Goal: Task Accomplishment & Management: Complete application form

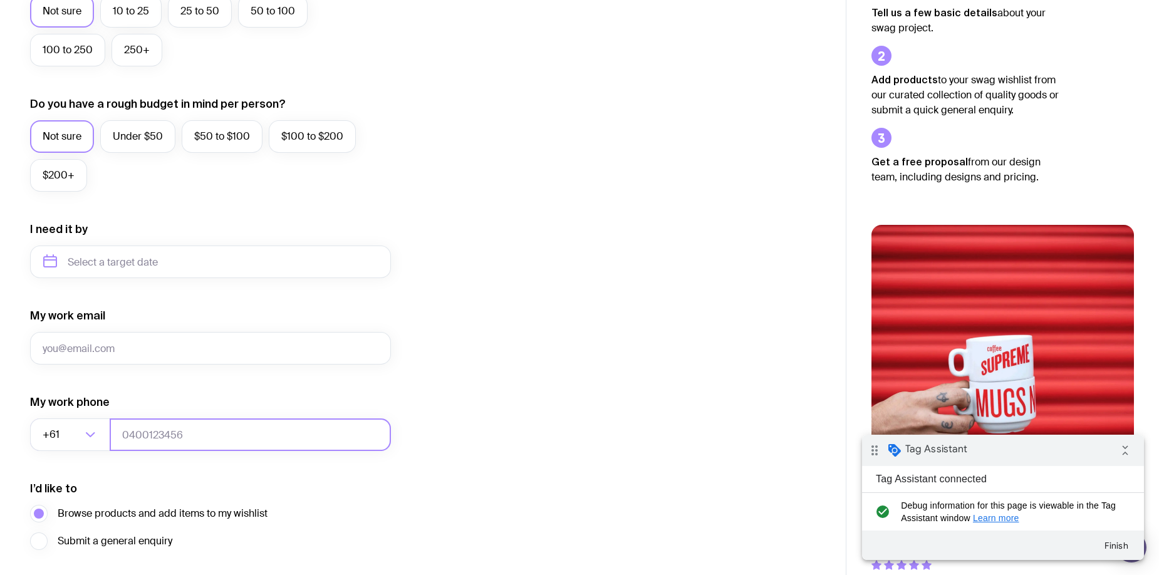
scroll to position [490, 0]
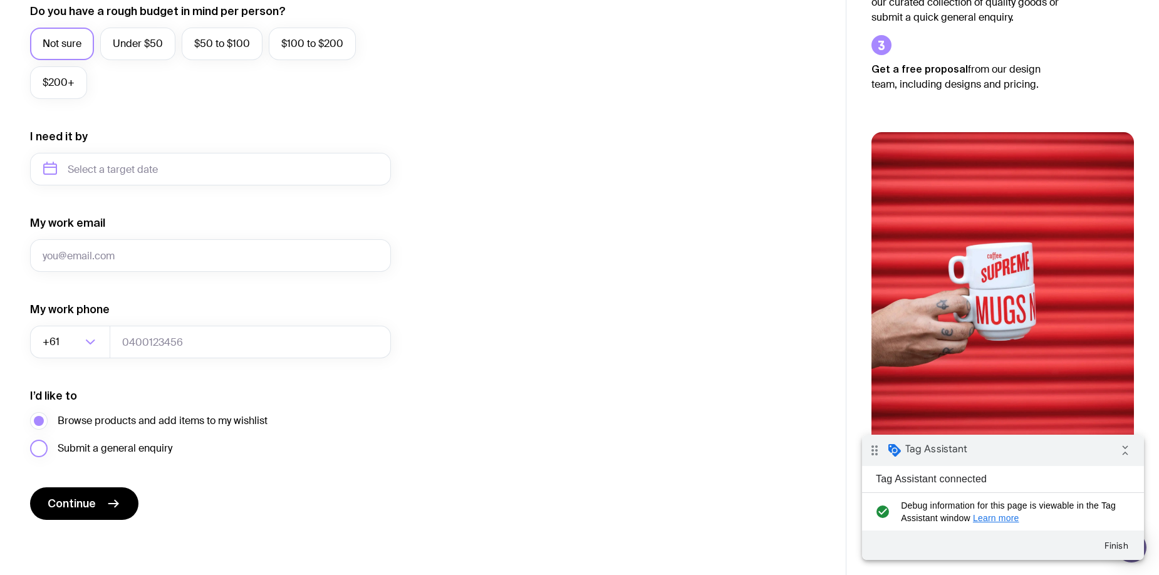
click at [108, 451] on span "Submit a general enquiry" at bounding box center [115, 448] width 115 height 15
click at [0, 0] on input "Submit a general enquiry" at bounding box center [0, 0] width 0 height 0
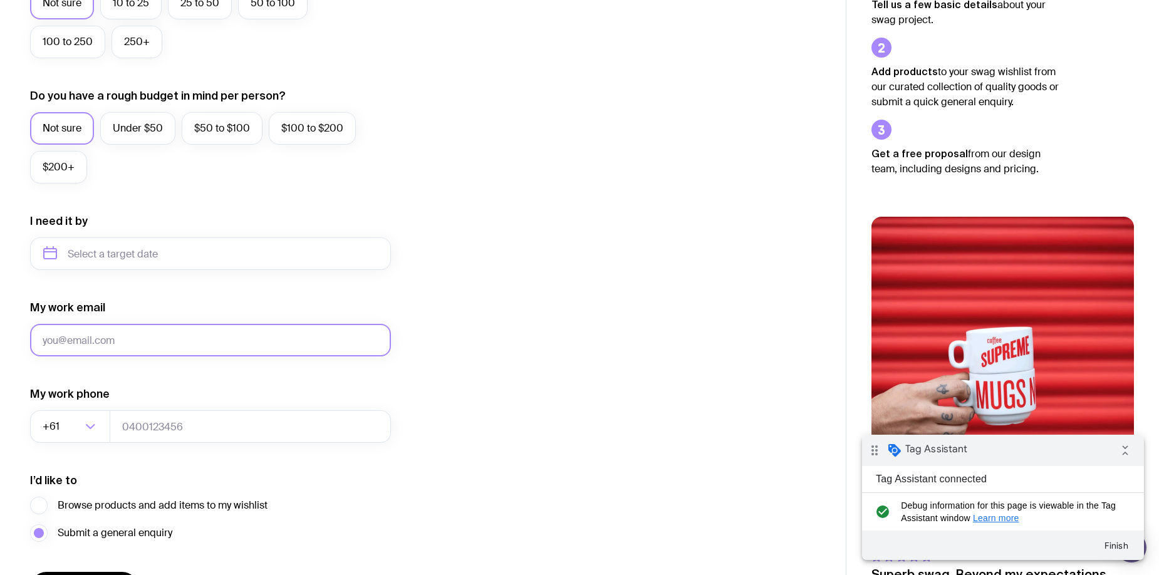
scroll to position [407, 0]
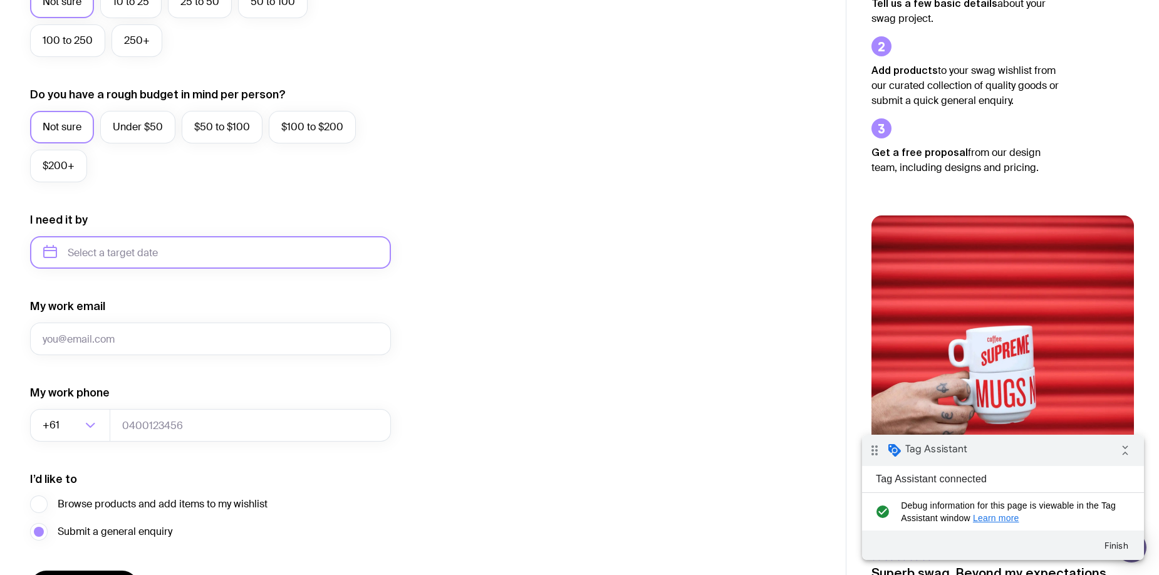
click at [128, 262] on input "text" at bounding box center [210, 252] width 361 height 33
drag, startPoint x: 161, startPoint y: 406, endPoint x: 182, endPoint y: 382, distance: 32.0
click at [161, 405] on button "Dec" at bounding box center [161, 406] width 46 height 25
type input "[DATE]"
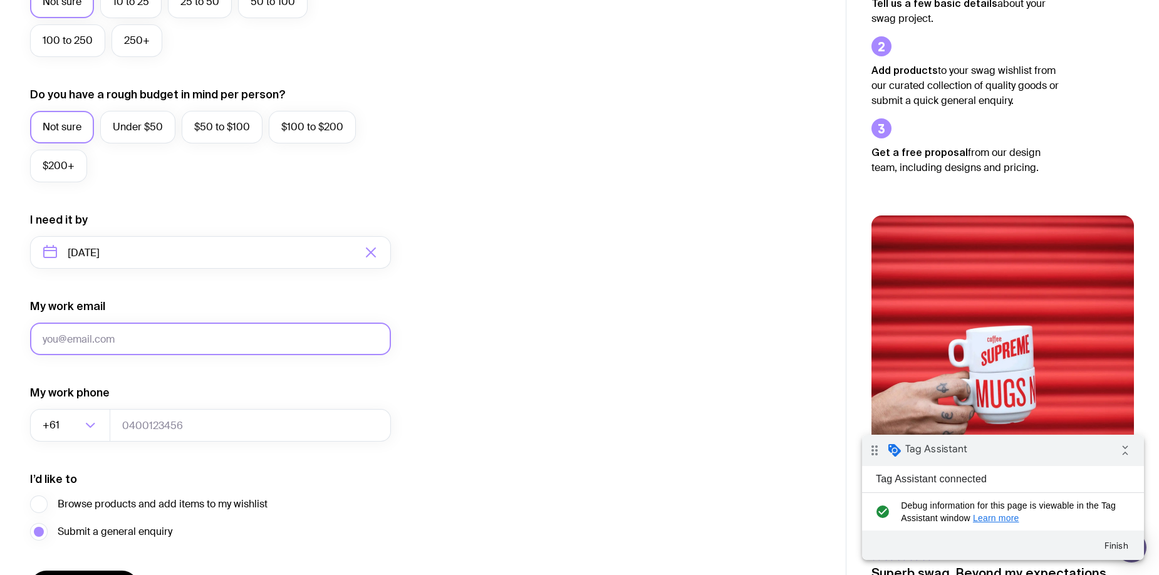
click at [204, 347] on input "My work email" at bounding box center [210, 339] width 361 height 33
type input "dev+12091014@picketstudio.com"
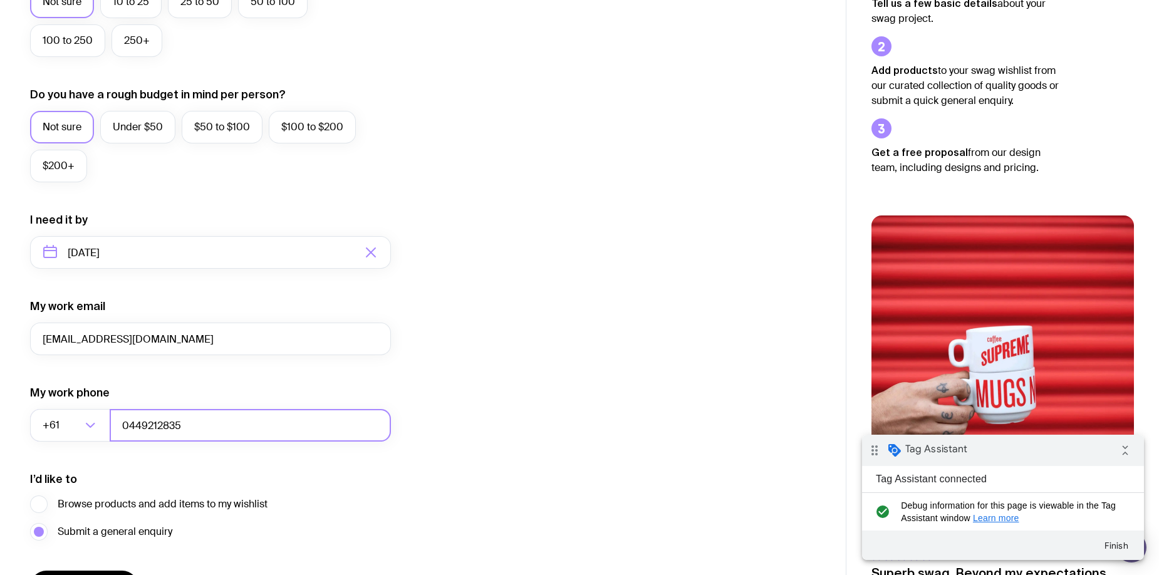
type input "0449212835"
click at [486, 400] on div "I want swag for Customers Team members An event Approximately how many people d…" at bounding box center [423, 194] width 786 height 818
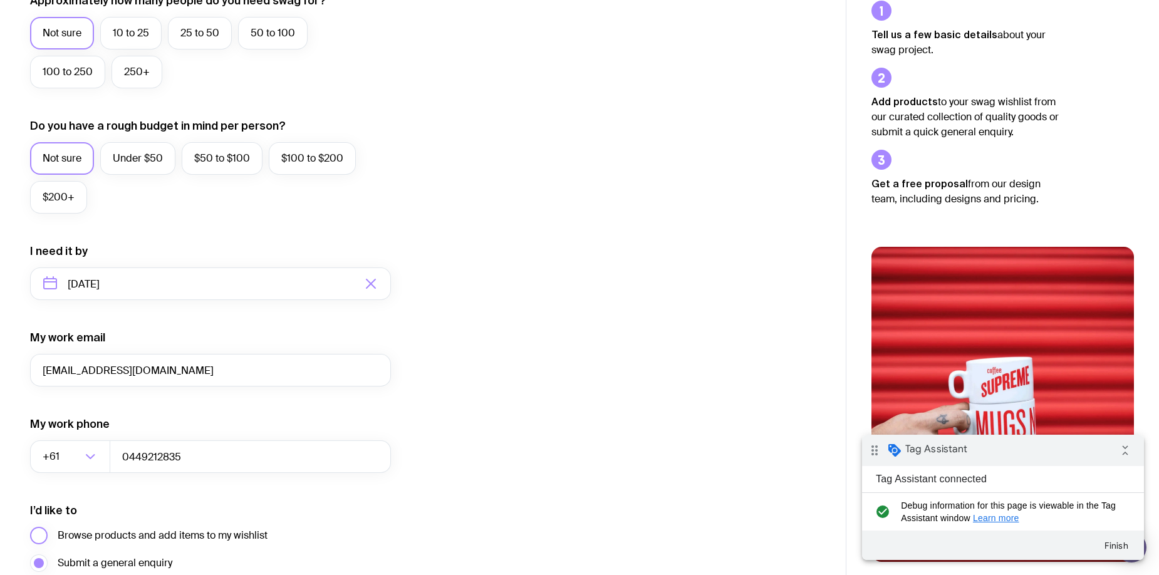
scroll to position [435, 0]
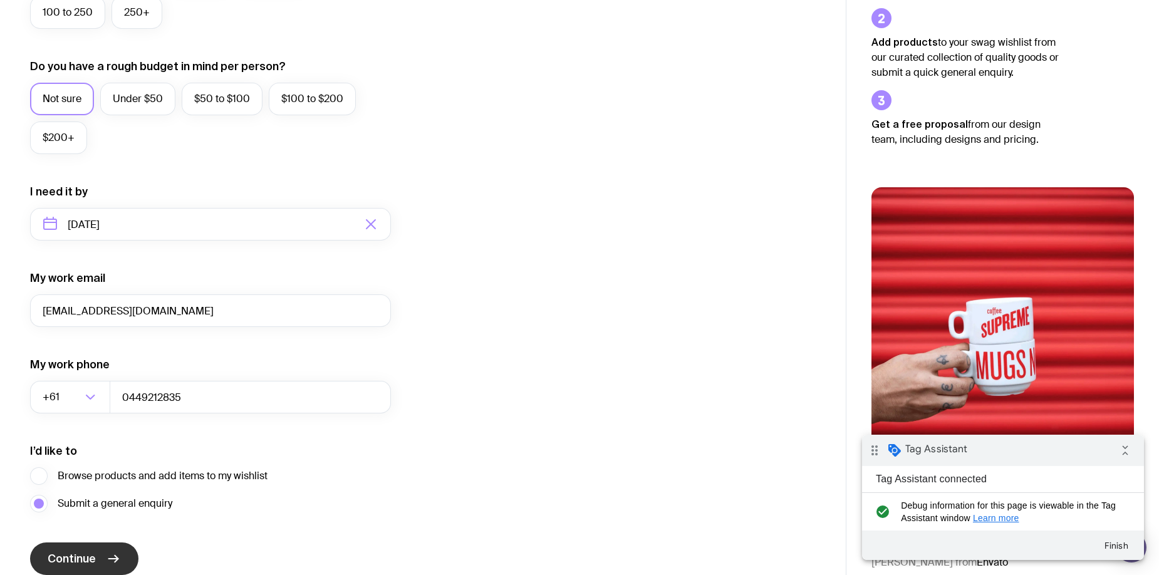
click at [80, 554] on span "Continue" at bounding box center [72, 558] width 48 height 15
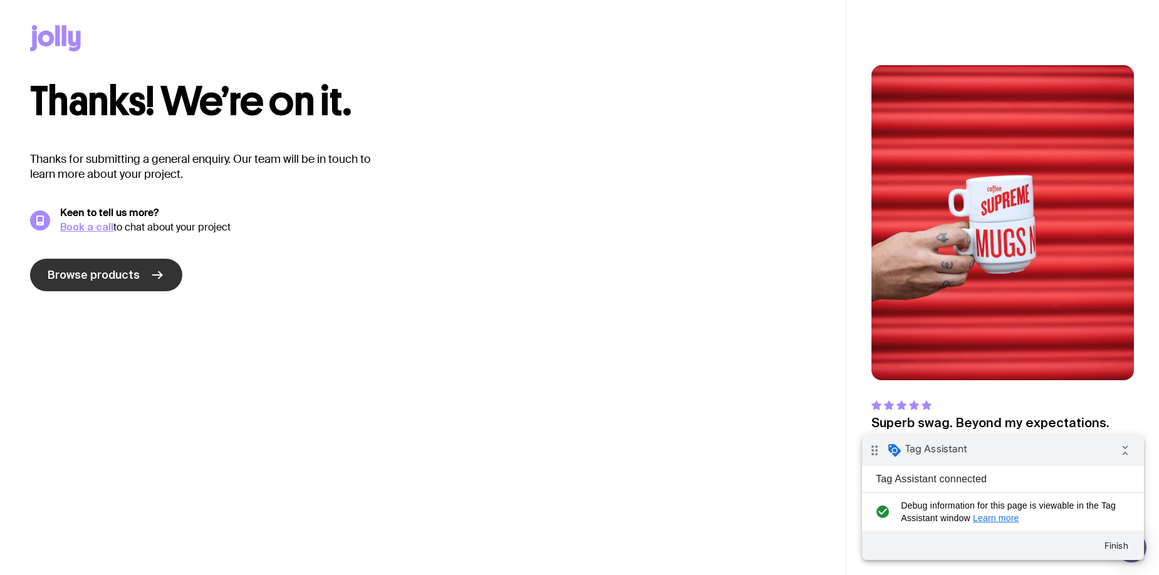
click at [150, 275] on icon at bounding box center [157, 275] width 15 height 15
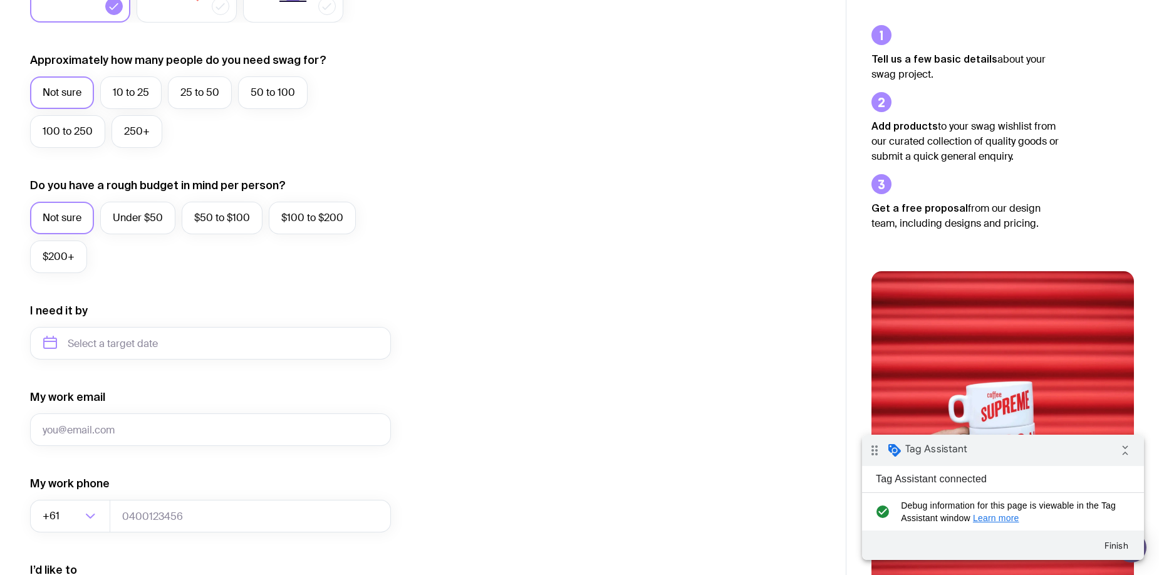
scroll to position [490, 0]
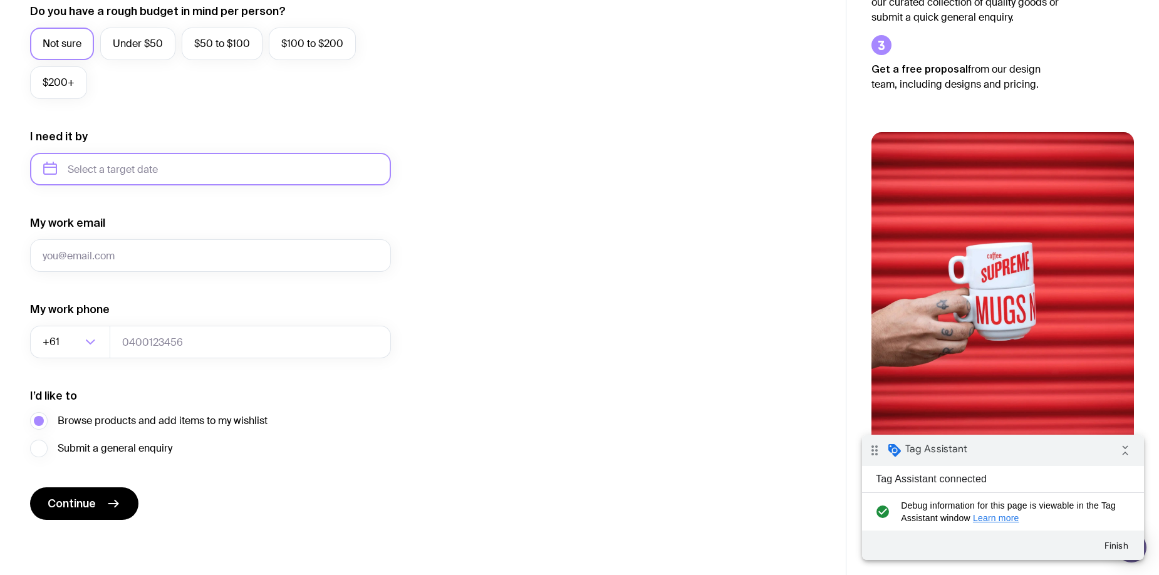
click at [131, 175] on input "text" at bounding box center [210, 169] width 361 height 33
click at [157, 320] on button "Dec" at bounding box center [161, 323] width 46 height 25
type input "[DATE]"
click at [154, 251] on input "My work email" at bounding box center [210, 255] width 361 height 33
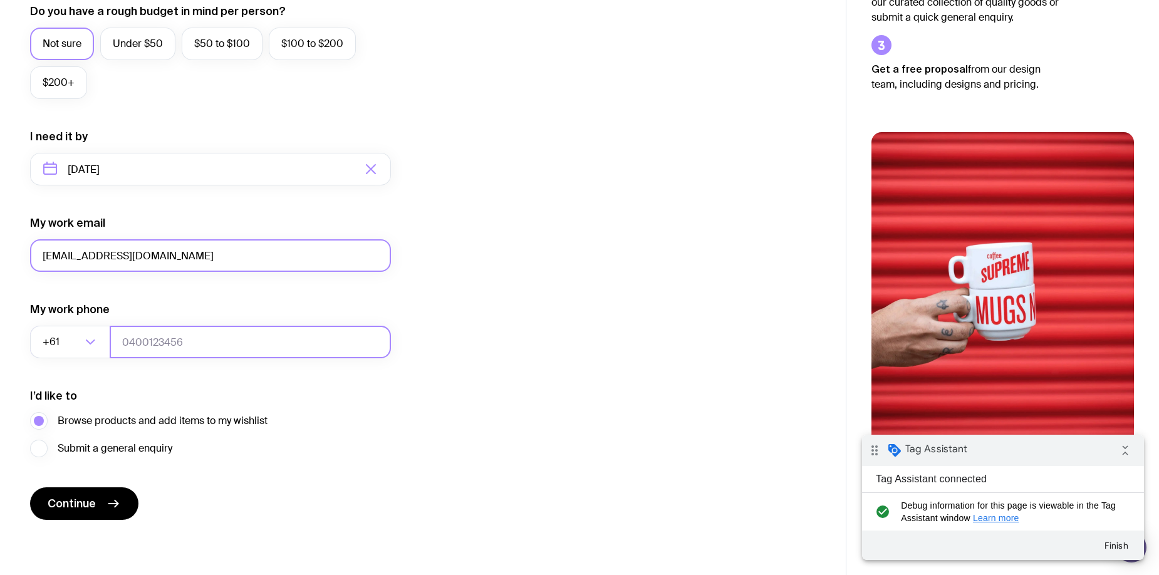
type input "[EMAIL_ADDRESS][DOMAIN_NAME]"
click at [145, 345] on input "tel" at bounding box center [250, 342] width 281 height 33
type input "0447047574"
click at [102, 506] on button "Continue" at bounding box center [84, 504] width 108 height 33
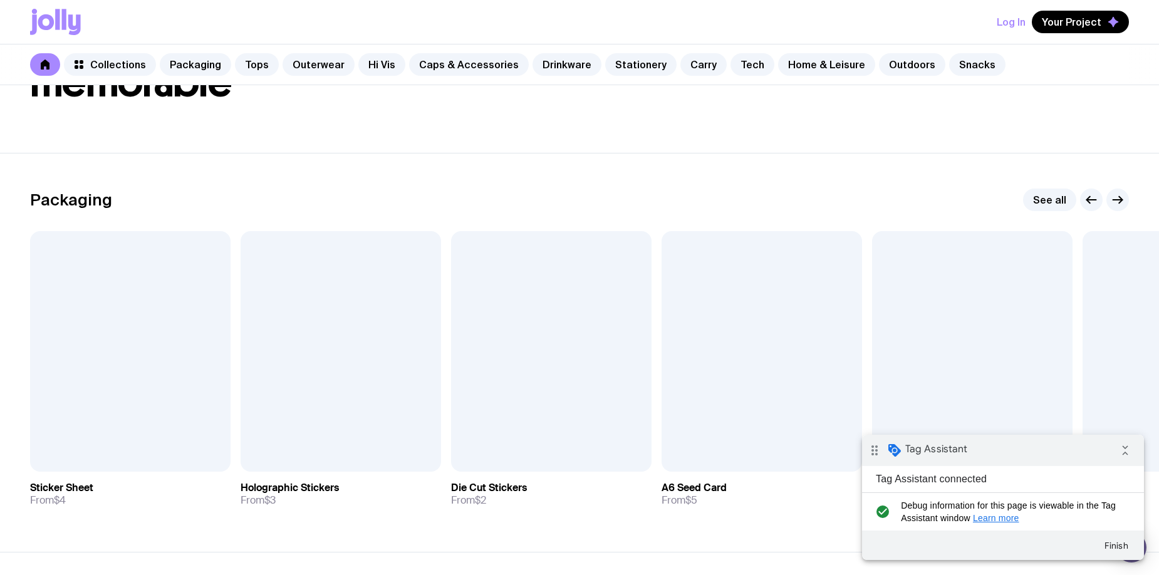
scroll to position [165, 0]
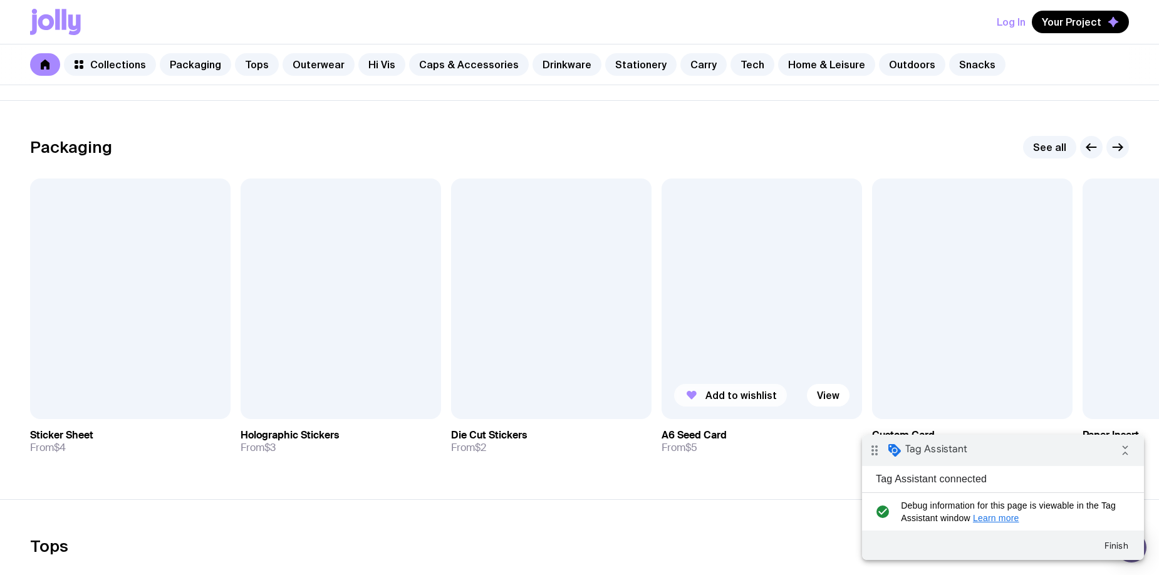
click at [754, 394] on span "Add to wishlist" at bounding box center [741, 395] width 71 height 13
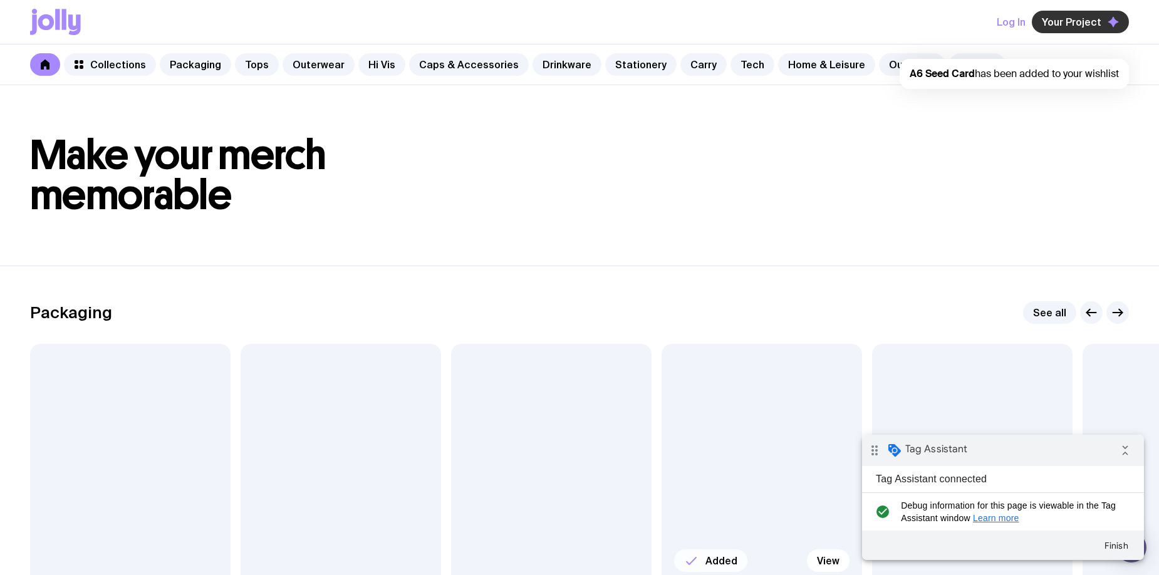
scroll to position [0, 0]
click at [1110, 25] on icon "button" at bounding box center [1113, 21] width 11 height 11
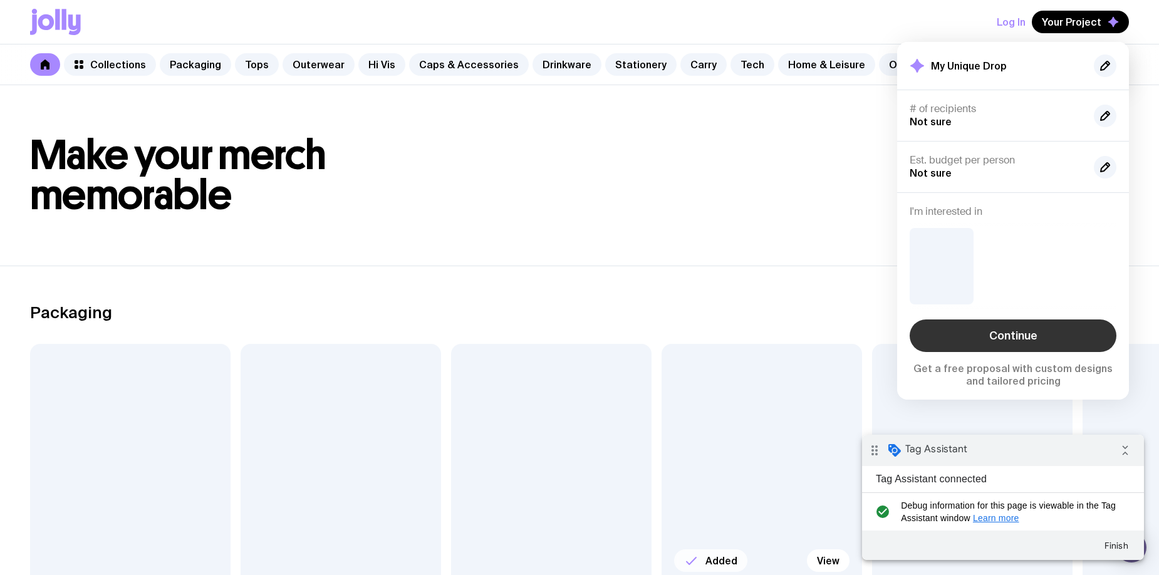
click at [992, 329] on link "Continue" at bounding box center [1013, 336] width 207 height 33
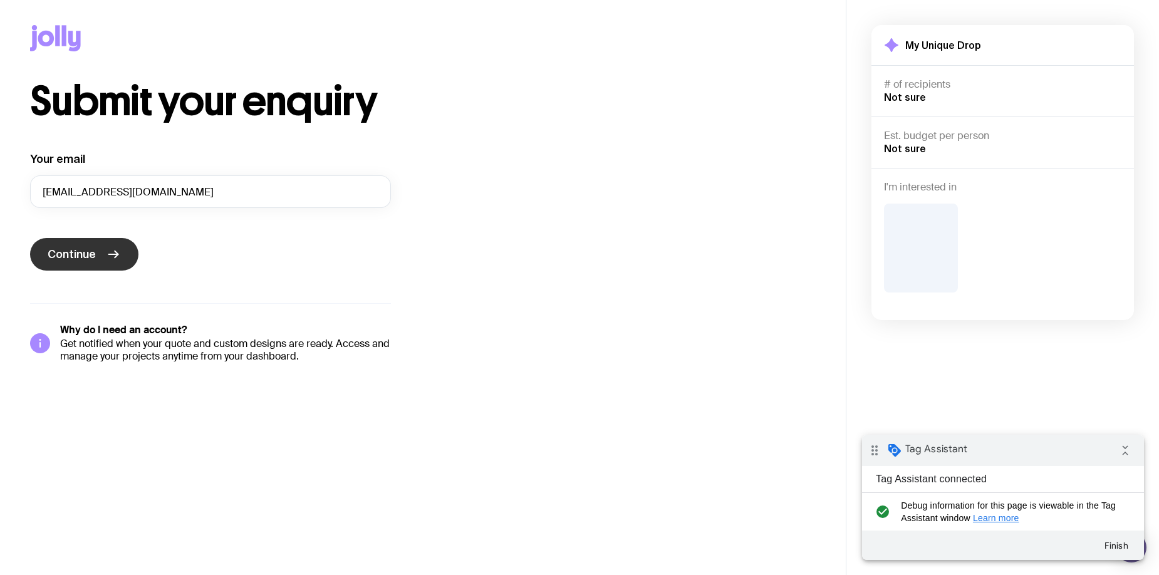
click at [97, 251] on button "Continue" at bounding box center [84, 254] width 108 height 33
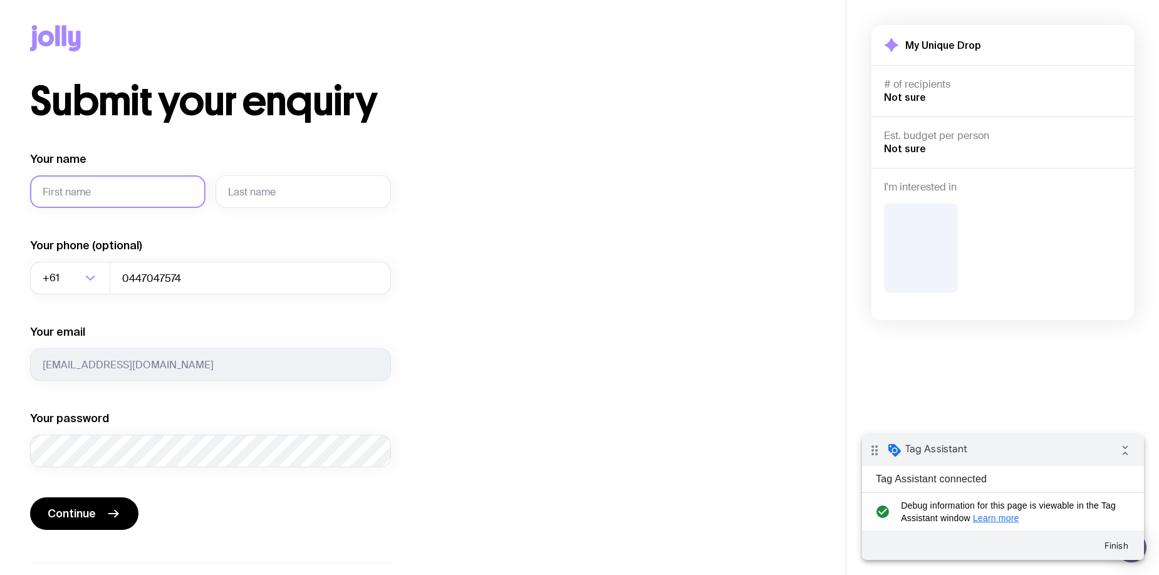
type input "[PERSON_NAME]"
type input "Soluta ipsam quia ea commodi in similique."
type input "0486153610"
type input "[PERSON_NAME]"
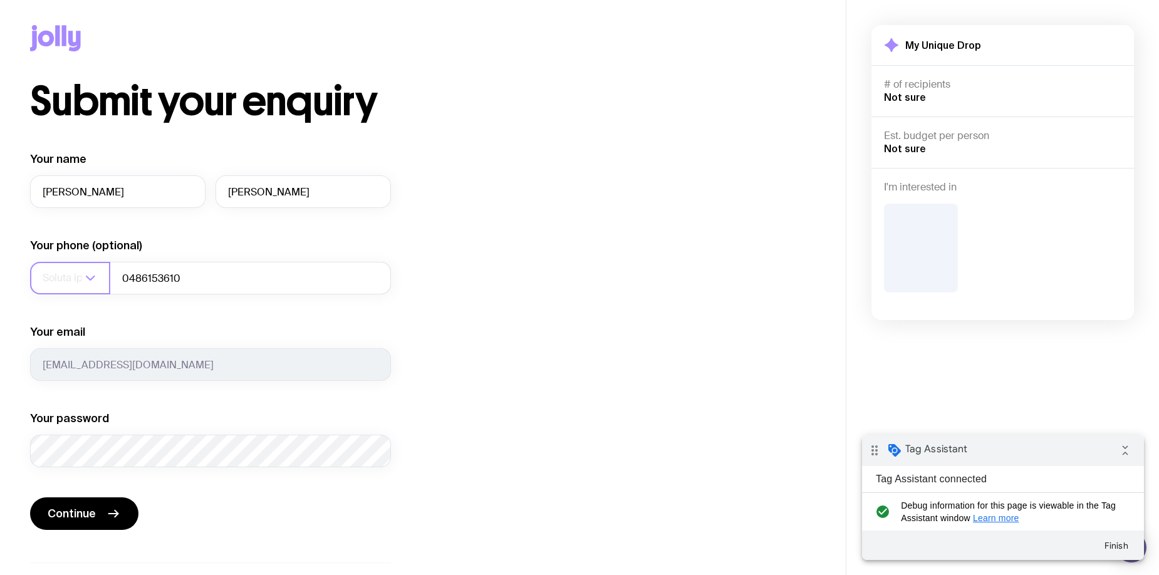
click at [70, 284] on input "Soluta ipsam quia ea commodi in similique." at bounding box center [62, 278] width 39 height 33
type input "Soluta ipsam quia ea commodi in similiqausue."
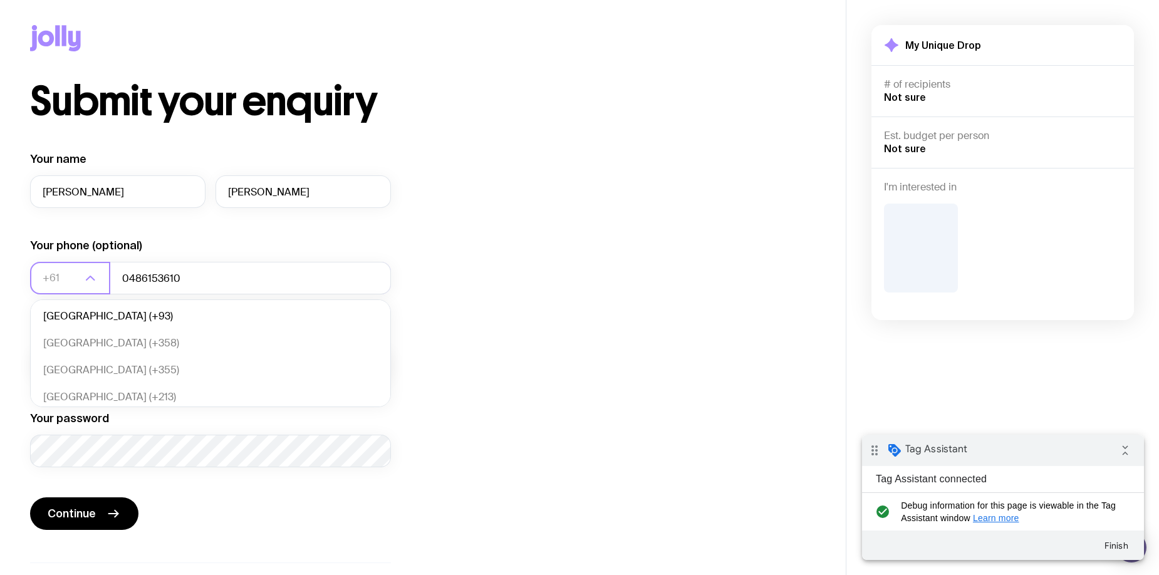
scroll to position [0, 0]
click at [73, 305] on li "[GEOGRAPHIC_DATA] (+93)" at bounding box center [211, 316] width 360 height 27
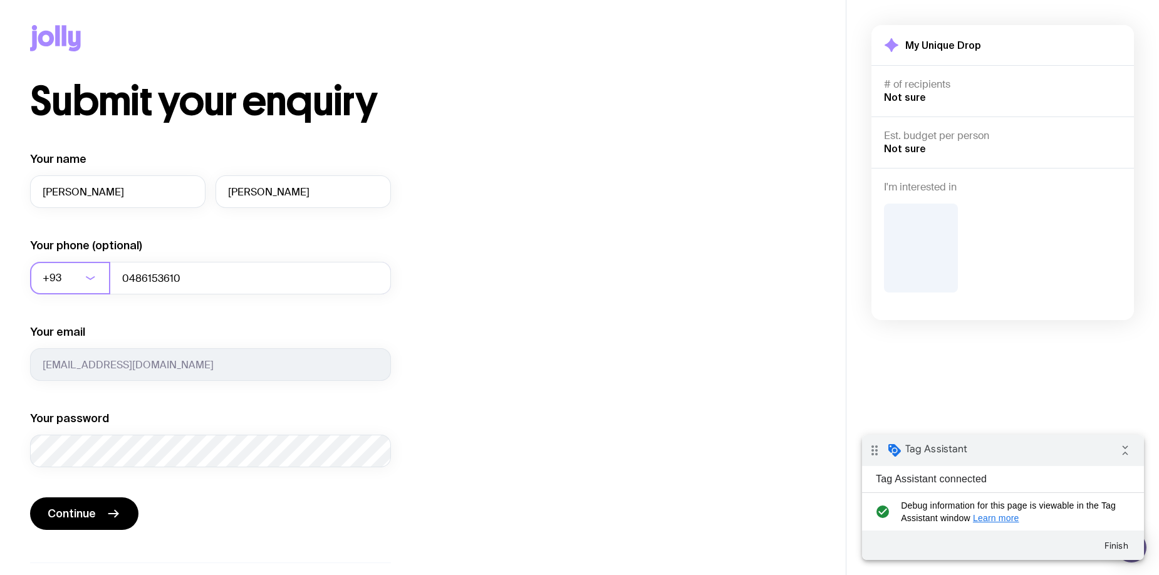
click at [73, 310] on div "Your name [PERSON_NAME] Your phone (optional) +93 Loading... 0486153610 Your em…" at bounding box center [210, 310] width 361 height 316
click at [87, 514] on span "Continue" at bounding box center [72, 513] width 48 height 15
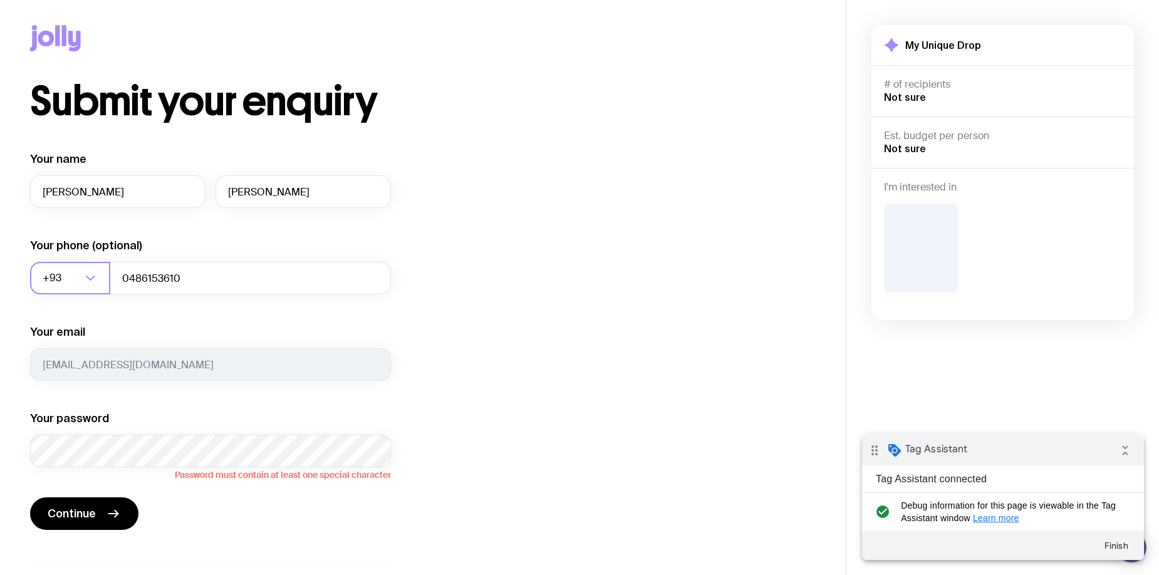
scroll to position [72, 0]
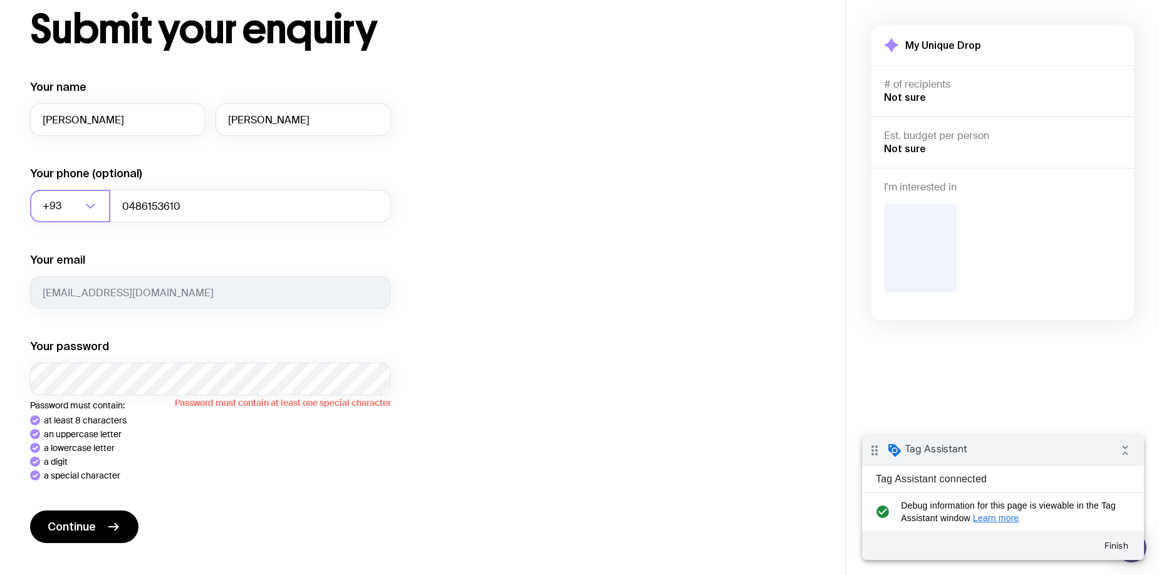
drag, startPoint x: 184, startPoint y: 496, endPoint x: 122, endPoint y: 526, distance: 68.9
click at [184, 496] on form "Your name [PERSON_NAME] Your phone (optional) +93 Loading... 0486153610 Your em…" at bounding box center [210, 313] width 361 height 466
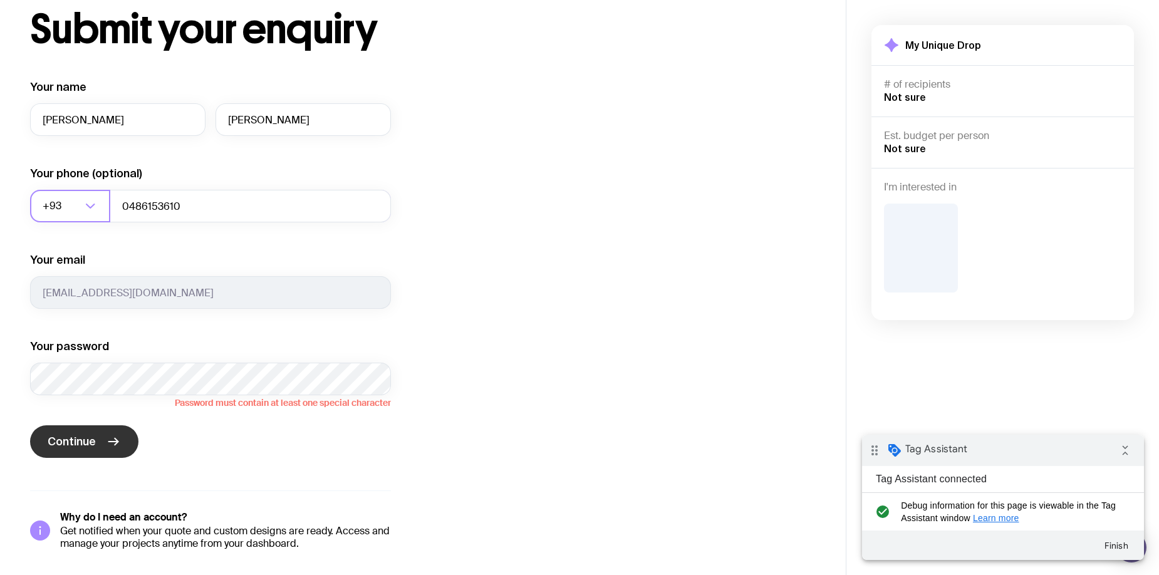
click at [82, 446] on span "Continue" at bounding box center [72, 441] width 48 height 15
